Goal: Information Seeking & Learning: Understand process/instructions

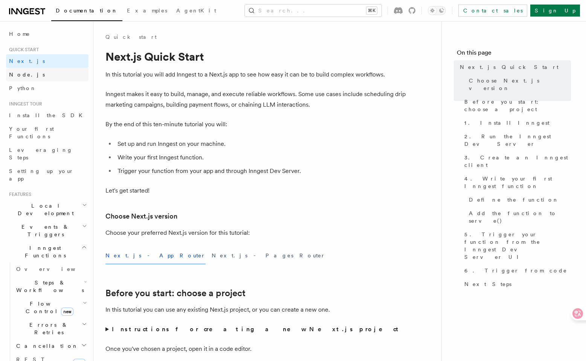
click at [48, 76] on link "Node.js" at bounding box center [47, 75] width 82 height 14
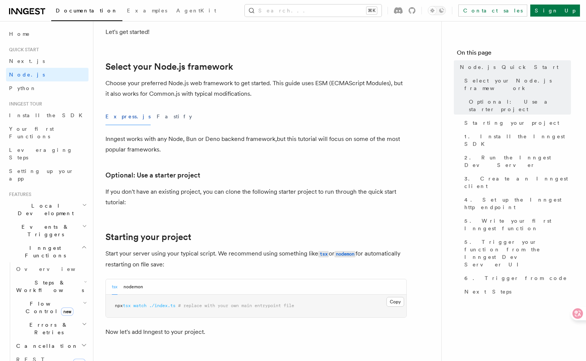
scroll to position [160, 0]
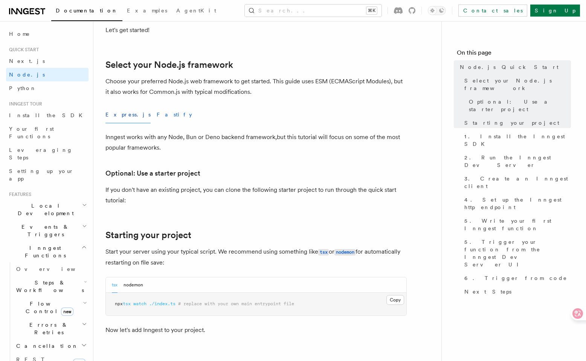
click at [157, 112] on button "Fastify" at bounding box center [174, 114] width 35 height 17
click at [121, 111] on button "Express.js" at bounding box center [127, 114] width 45 height 17
click at [157, 114] on button "Fastify" at bounding box center [174, 114] width 35 height 17
click at [121, 113] on button "Express.js" at bounding box center [127, 114] width 45 height 17
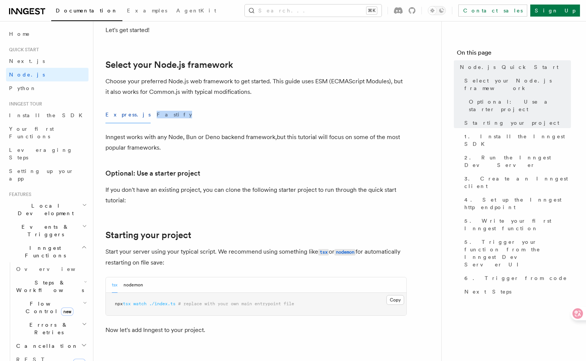
drag, startPoint x: 154, startPoint y: 114, endPoint x: 134, endPoint y: 114, distance: 20.0
click at [134, 114] on div "Express.js Fastify" at bounding box center [255, 114] width 301 height 17
copy button "Fastify"
click at [377, 150] on p "Inngest works with any Node, Bun or Deno backend framework,but this tutorial wi…" at bounding box center [255, 142] width 301 height 21
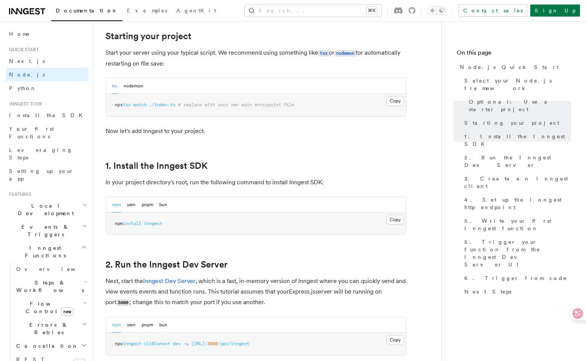
scroll to position [359, 0]
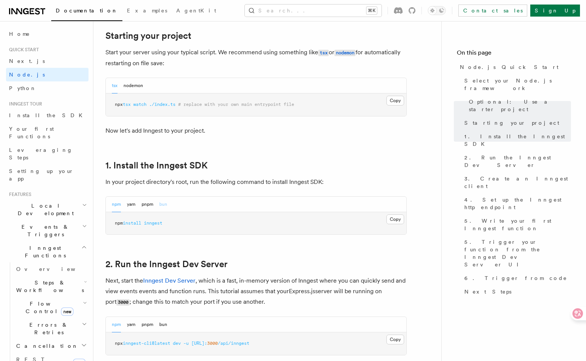
click at [164, 204] on button "bun" at bounding box center [163, 203] width 8 height 15
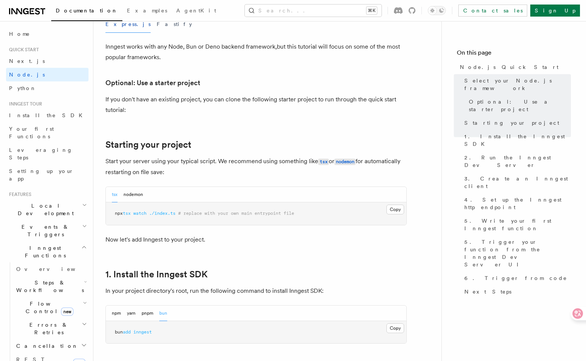
scroll to position [247, 0]
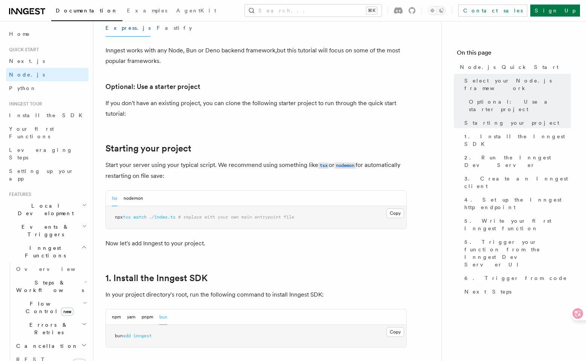
click at [43, 47] on h2 "Quick start" at bounding box center [47, 50] width 82 height 6
click at [35, 47] on span "Quick start" at bounding box center [22, 50] width 33 height 6
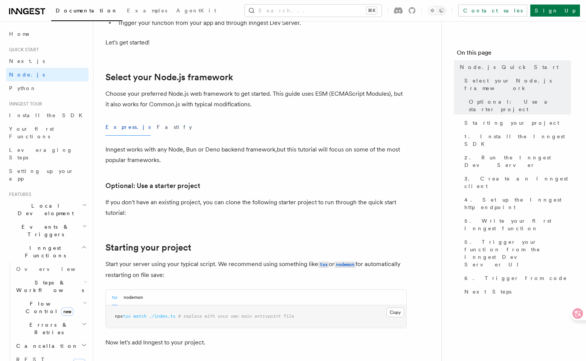
scroll to position [150, 0]
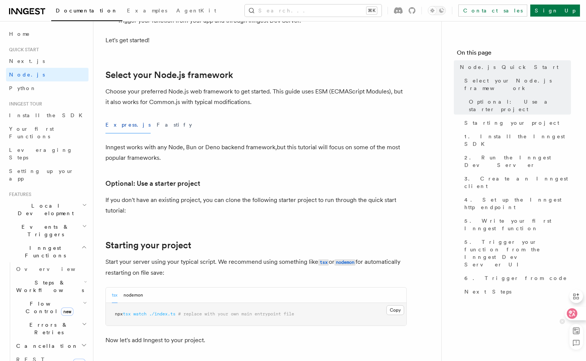
click at [580, 313] on div at bounding box center [575, 313] width 20 height 14
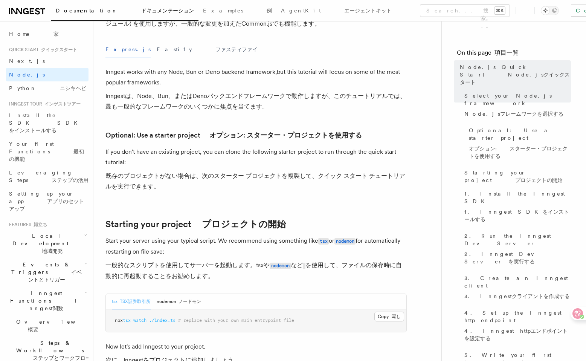
scroll to position [421, 0]
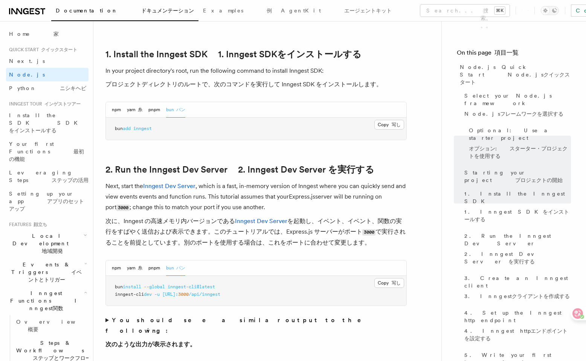
scroll to position [731, 0]
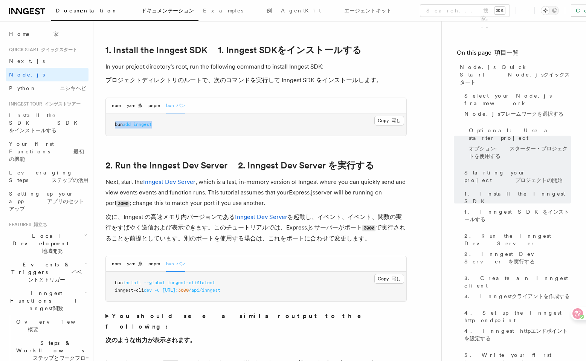
drag, startPoint x: 155, startPoint y: 123, endPoint x: 112, endPoint y: 123, distance: 43.3
click at [111, 123] on pre "bun add inngest" at bounding box center [256, 124] width 300 height 23
copy span "bun add inngest"
click at [178, 230] on font "次に、Inngest の高速メモリ内バージョンである Inngest Dev Server を起動し、イベント、イベント、関数の実行をすばやく送信および表示で…" at bounding box center [255, 228] width 301 height 32
drag, startPoint x: 227, startPoint y: 283, endPoint x: 111, endPoint y: 280, distance: 116.0
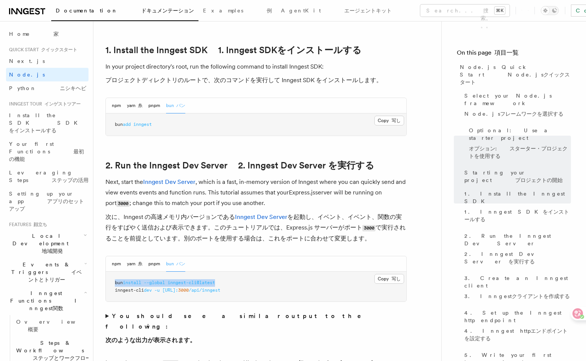
click at [111, 280] on pre "bun install --global inngest-cli@latest inngest-cli dev -u [URL]: 3000 /api/inn…" at bounding box center [256, 286] width 300 height 30
copy span "bun install --global inngest-cli@latest"
drag, startPoint x: 257, startPoint y: 291, endPoint x: 264, endPoint y: 291, distance: 6.4
click at [257, 291] on pre "bun install --global inngest-cli@latest inngest-cli dev -u [URL]: 3000 /api/inn…" at bounding box center [256, 286] width 300 height 30
drag, startPoint x: 274, startPoint y: 291, endPoint x: 103, endPoint y: 291, distance: 170.9
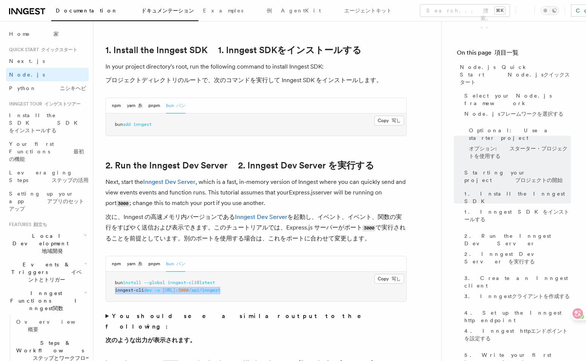
copy span "inngest-cli dev -u [URL]: 3000 /api/inngest"
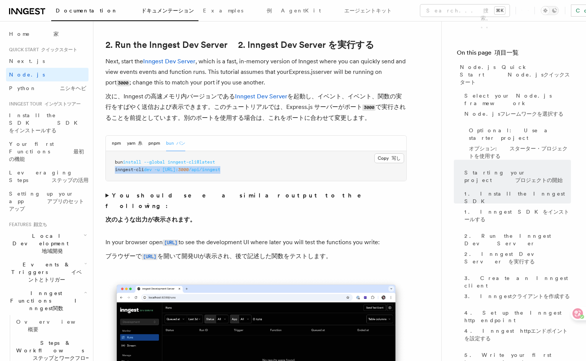
scroll to position [851, 0]
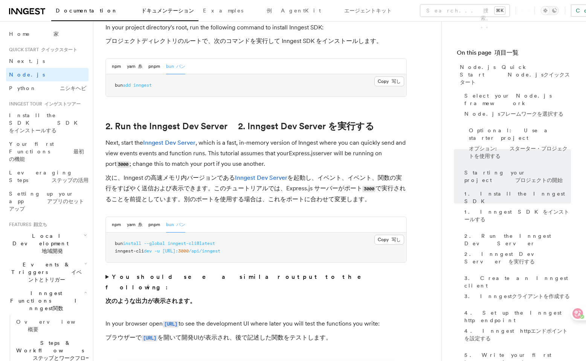
scroll to position [769, 0]
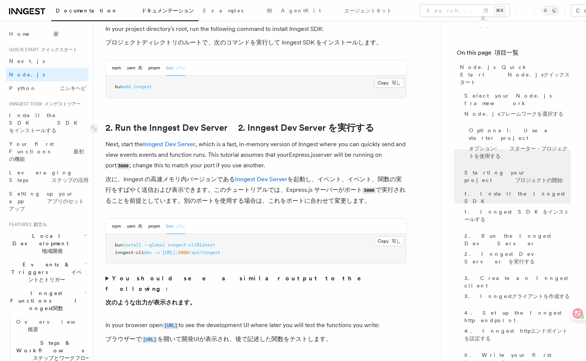
click at [183, 124] on link "2. Run the Inngest Dev Server 2. Inngest Dev Server を実行する" at bounding box center [239, 127] width 269 height 11
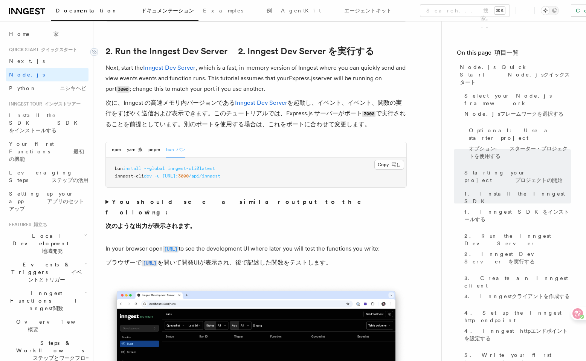
scroll to position [848, 0]
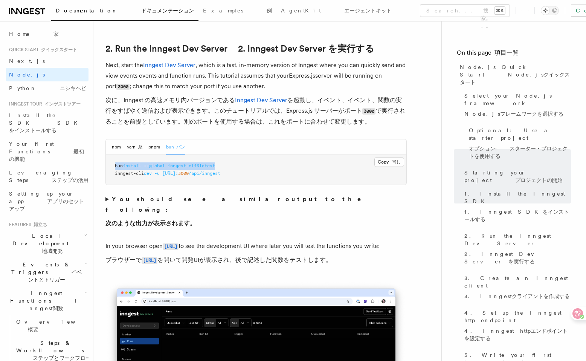
drag, startPoint x: 229, startPoint y: 166, endPoint x: 115, endPoint y: 166, distance: 114.1
click at [115, 166] on pre "bun install --global inngest-cli@latest inngest-cli dev -u [URL]: 3000 /api/inn…" at bounding box center [256, 170] width 300 height 30
copy span "bun install --global inngest-cli@latest"
drag, startPoint x: 230, startPoint y: 166, endPoint x: 115, endPoint y: 166, distance: 115.6
click at [115, 166] on pre "bun install --global inngest-cli@latest inngest-cli dev -u [URL]: 3000 /api/inn…" at bounding box center [256, 170] width 300 height 30
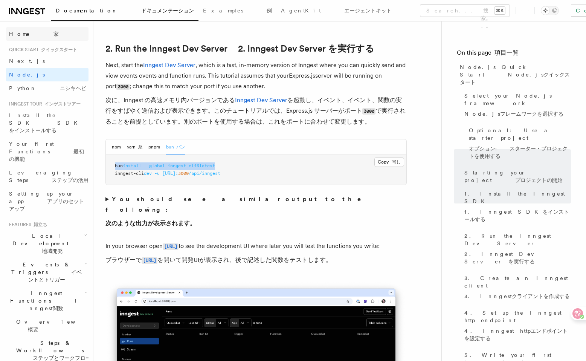
copy span "bun install --global inngest-cli@latest"
click at [305, 152] on div "npm yarn 糸 pnpm bun バン" at bounding box center [256, 146] width 300 height 15
drag, startPoint x: 270, startPoint y: 174, endPoint x: 113, endPoint y: 174, distance: 157.7
click at [113, 174] on pre "bun install --global inngest-cli@latest inngest-cli dev -u [URL]: 3000 /api/inn…" at bounding box center [256, 170] width 300 height 30
copy span "inngest-cli dev -u [URL]: 3000 /api/inngest"
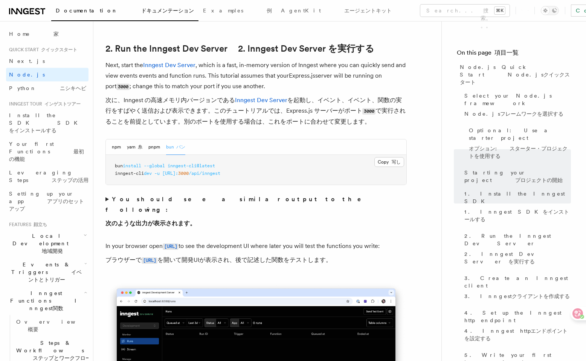
click at [268, 150] on div "npm yarn 糸 pnpm bun バン" at bounding box center [256, 146] width 300 height 15
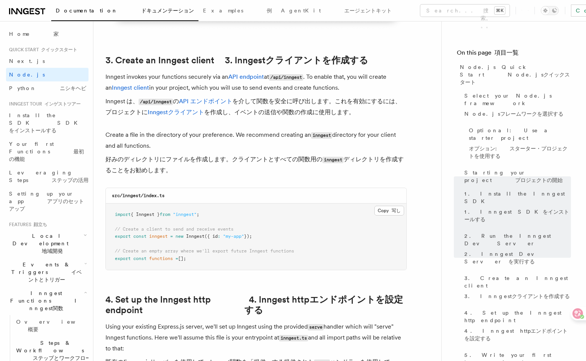
scroll to position [1289, 0]
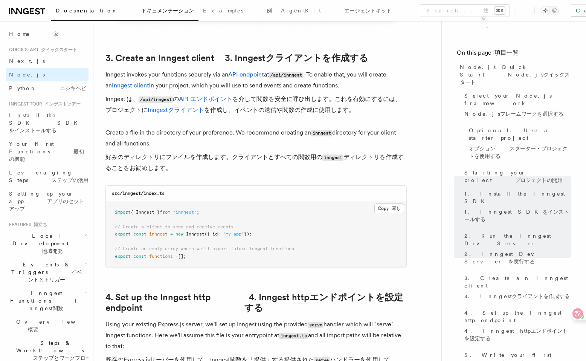
drag, startPoint x: 217, startPoint y: 263, endPoint x: 107, endPoint y: 213, distance: 121.3
click at [107, 213] on pre "import { Inngest } from "inngest" ; // Create a client to send and receive even…" at bounding box center [256, 234] width 300 height 67
copy code "import { Inngest } from "inngest" ; // Create a client to send and receive even…"
click at [264, 176] on p "Create a file in the directory of your preference. We recommend creating an inn…" at bounding box center [255, 151] width 301 height 49
click at [390, 205] on button "Copy 写し Copied コピー" at bounding box center [389, 208] width 30 height 10
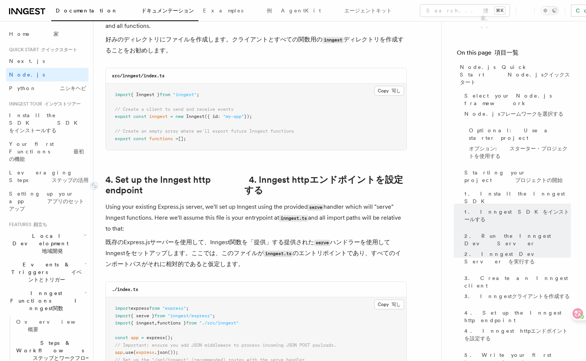
scroll to position [1414, 0]
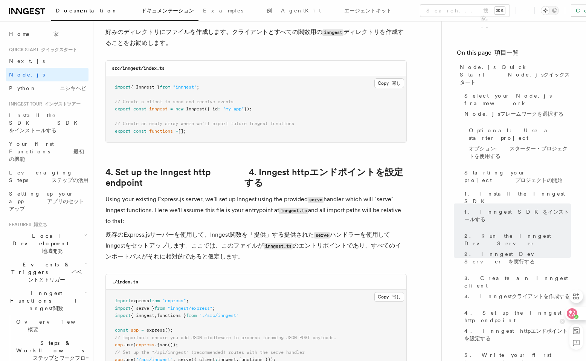
click at [580, 313] on div at bounding box center [575, 313] width 20 height 14
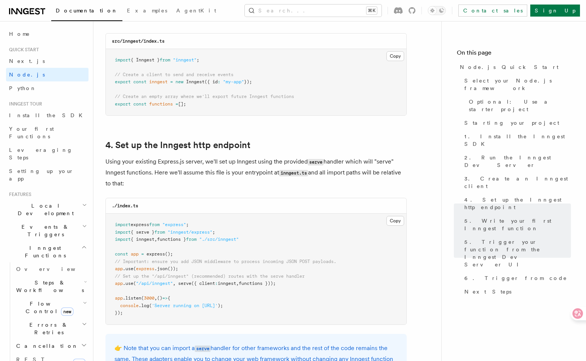
scroll to position [1040, 0]
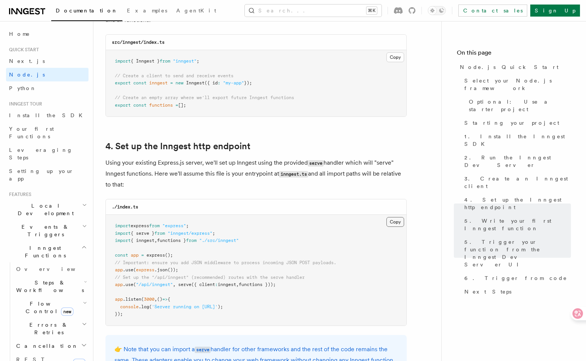
click at [391, 223] on button "Copy Copied" at bounding box center [395, 222] width 18 height 10
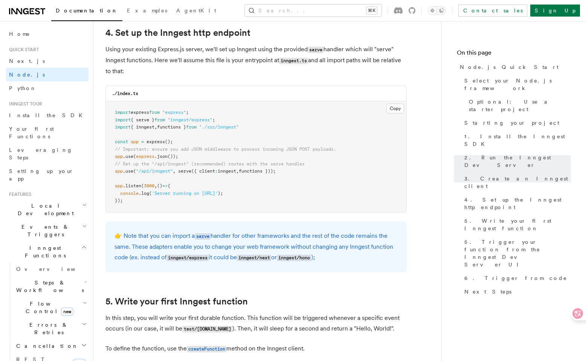
click at [181, 115] on span ""express"" at bounding box center [174, 112] width 24 height 5
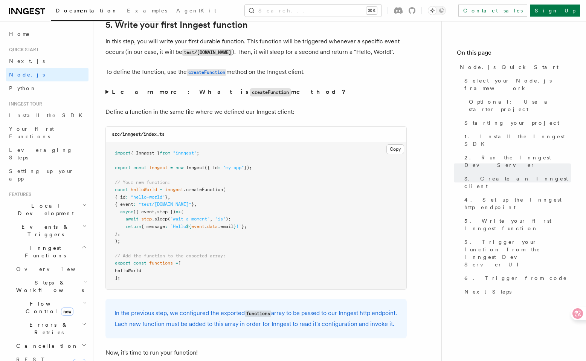
scroll to position [1431, 0]
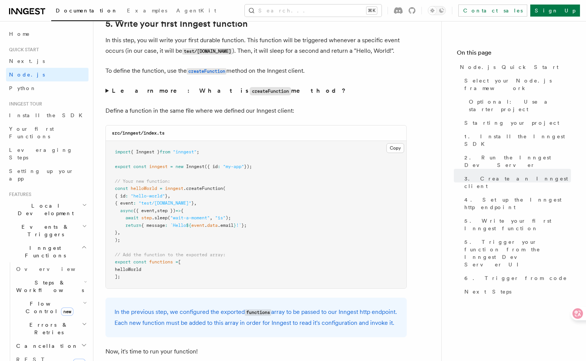
copy span "express"
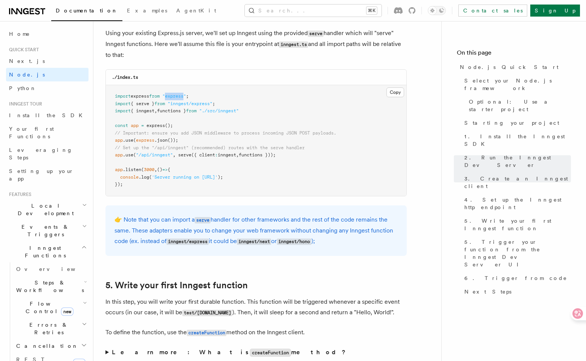
scroll to position [1152, 0]
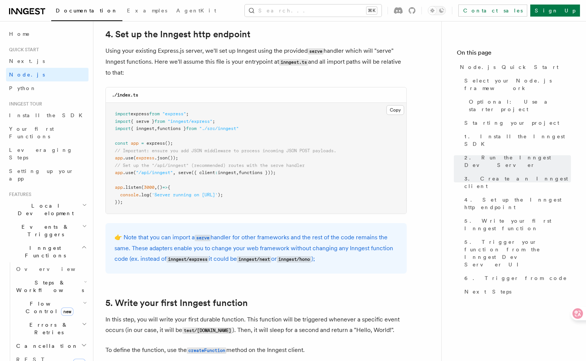
click at [180, 116] on span ""express"" at bounding box center [174, 113] width 24 height 5
copy span "express"
click at [377, 225] on div "👉 Note that you can import a serve handler for other frameworks and the rest of…" at bounding box center [255, 248] width 301 height 50
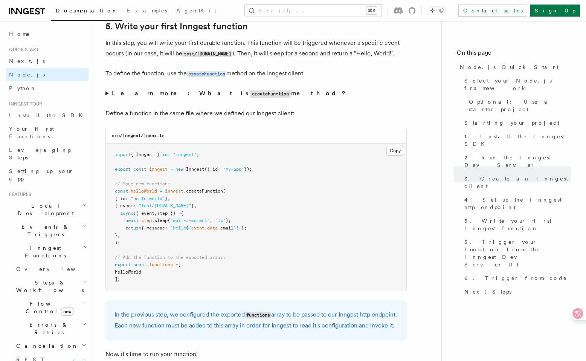
scroll to position [1425, 0]
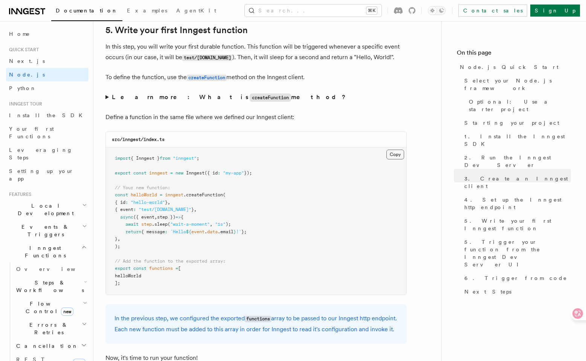
click at [396, 158] on button "Copy Copied" at bounding box center [395, 154] width 18 height 10
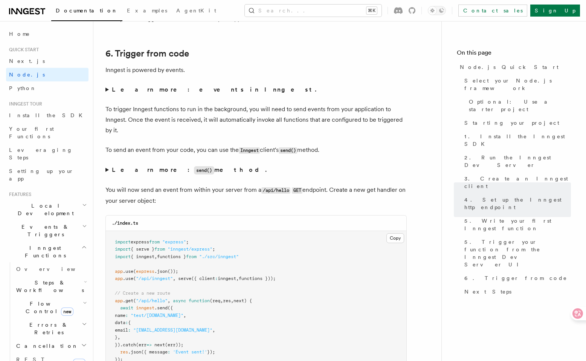
scroll to position [3830, 0]
click at [159, 75] on p "Inngest is powered by events." at bounding box center [255, 69] width 301 height 11
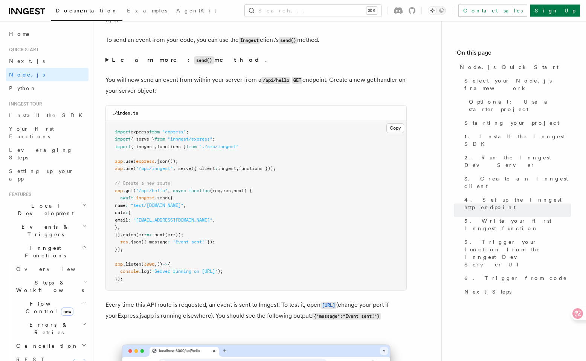
scroll to position [3940, 0]
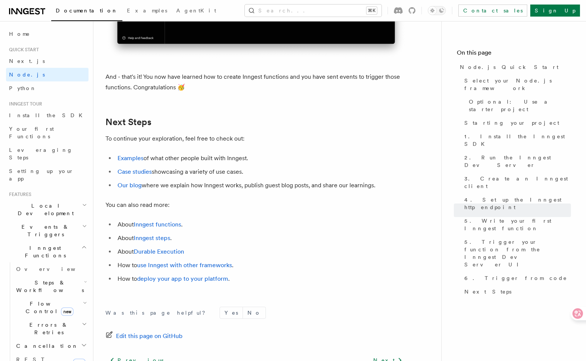
scroll to position [4662, 0]
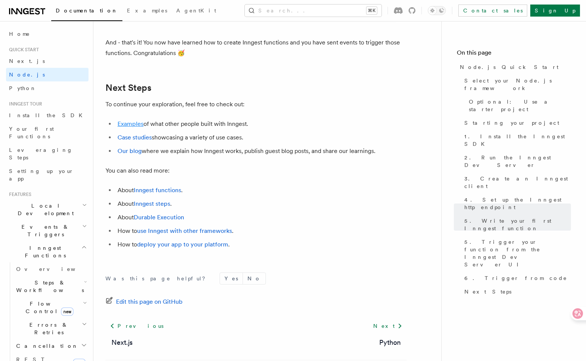
click at [135, 127] on link "Examples" at bounding box center [130, 123] width 26 height 7
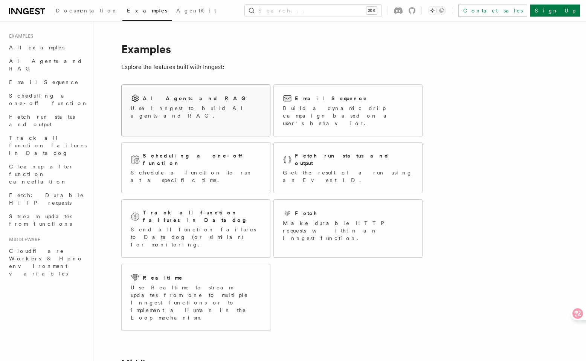
click at [231, 110] on div "AI Agents and RAG Use Inngest to build AI agents and RAG." at bounding box center [196, 107] width 148 height 44
click at [376, 95] on div "Email Sequence" at bounding box center [348, 98] width 130 height 9
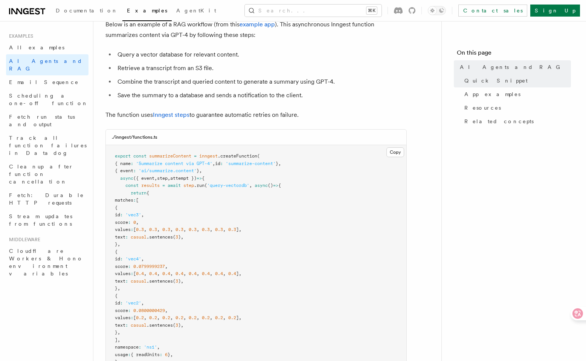
scroll to position [176, 0]
